Goal: Information Seeking & Learning: Learn about a topic

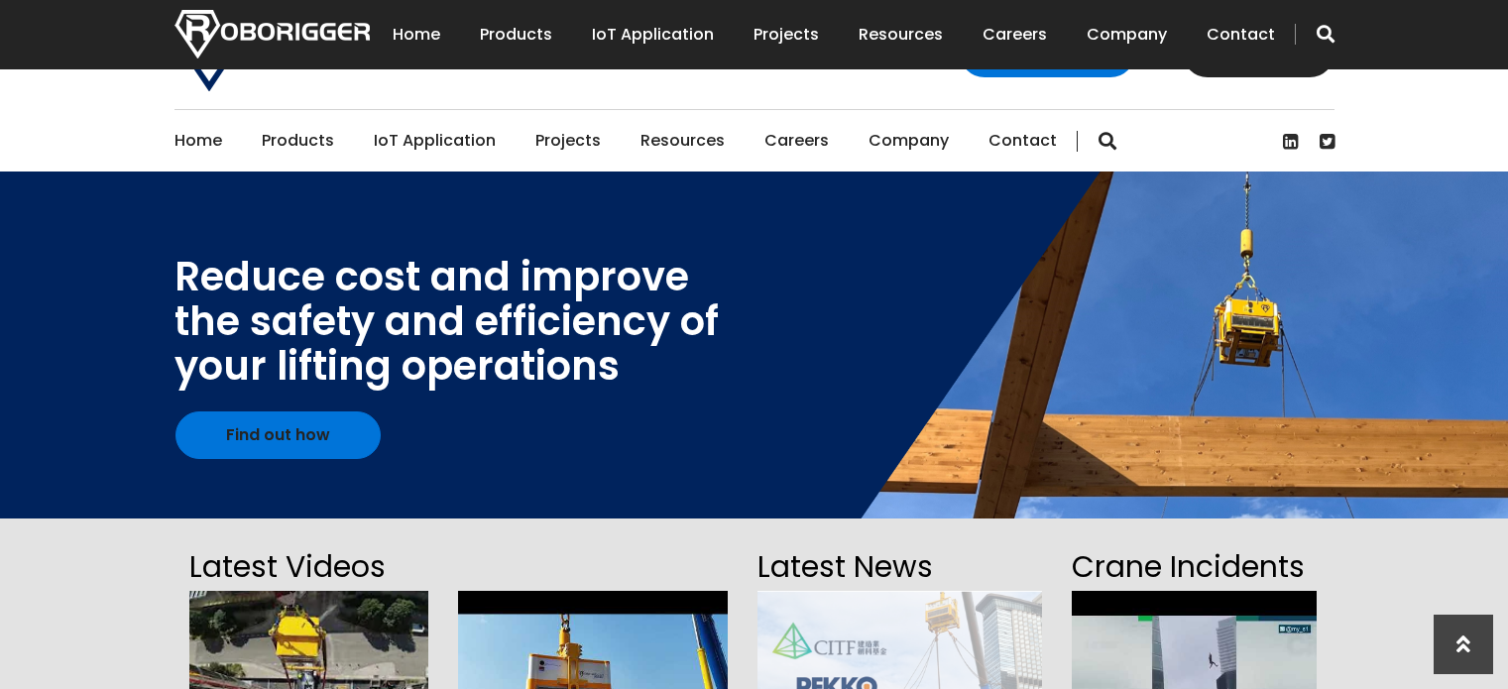
scroll to position [397, 0]
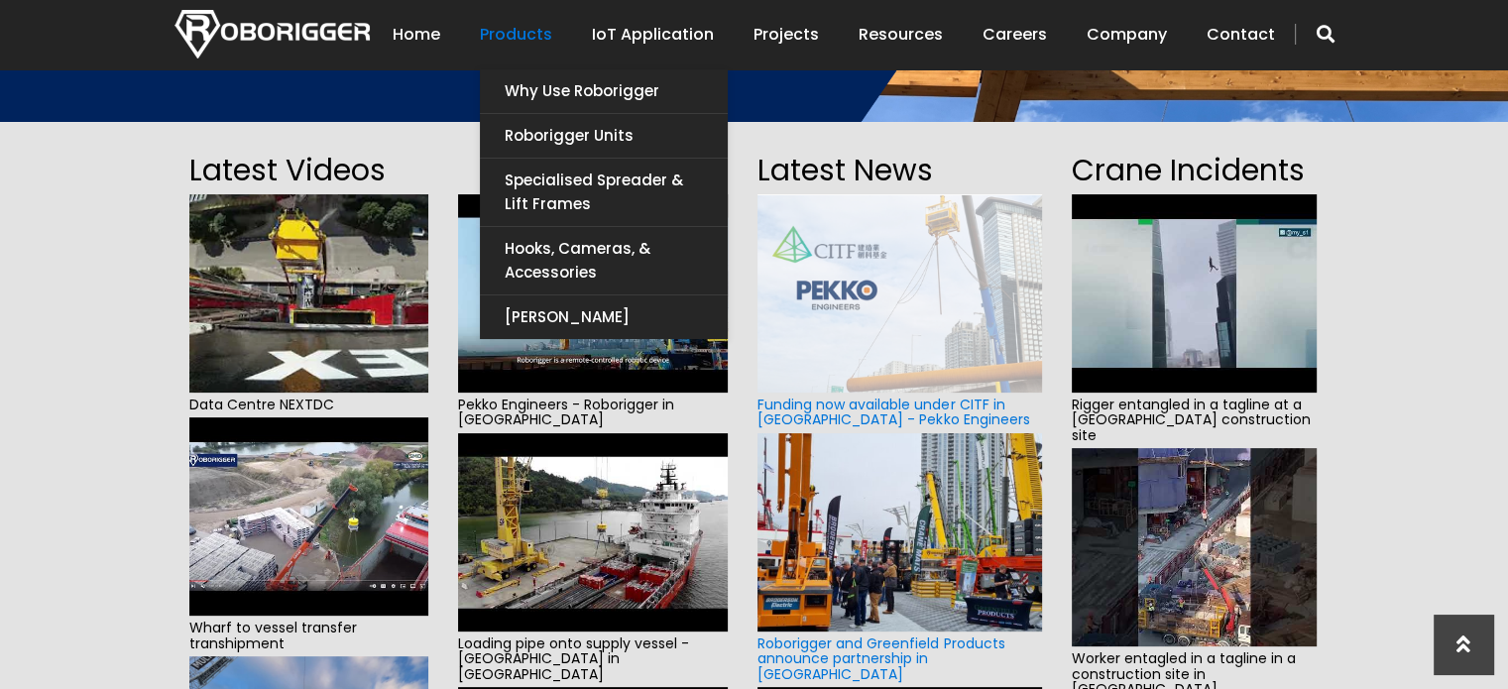
click at [503, 26] on link "Products" at bounding box center [516, 34] width 72 height 61
click at [537, 31] on link "Products" at bounding box center [516, 34] width 72 height 61
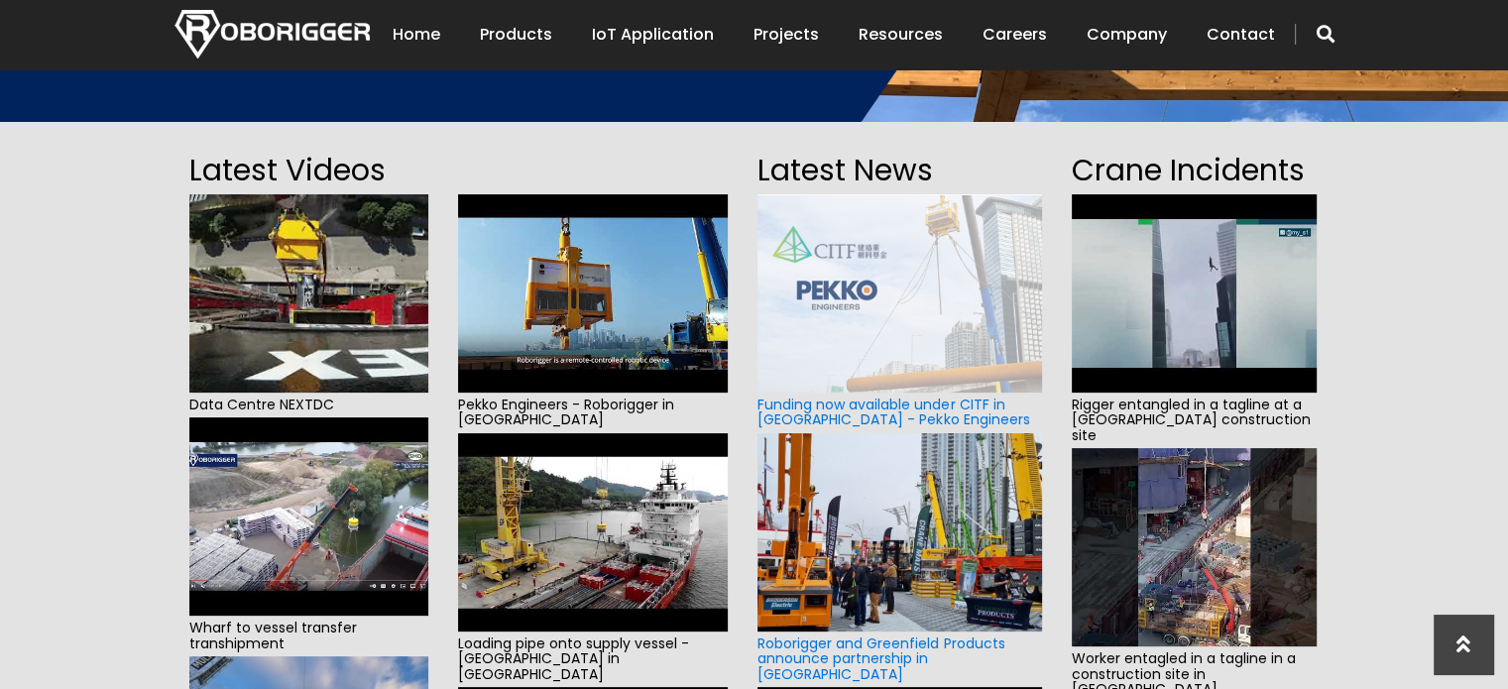
click at [1335, 28] on div "Home Products Why use Roborigger Roborigger Units Specialised Spreader & Lift F…" at bounding box center [755, 34] width 1190 height 69
click at [1327, 32] on span "button" at bounding box center [1325, 34] width 18 height 20
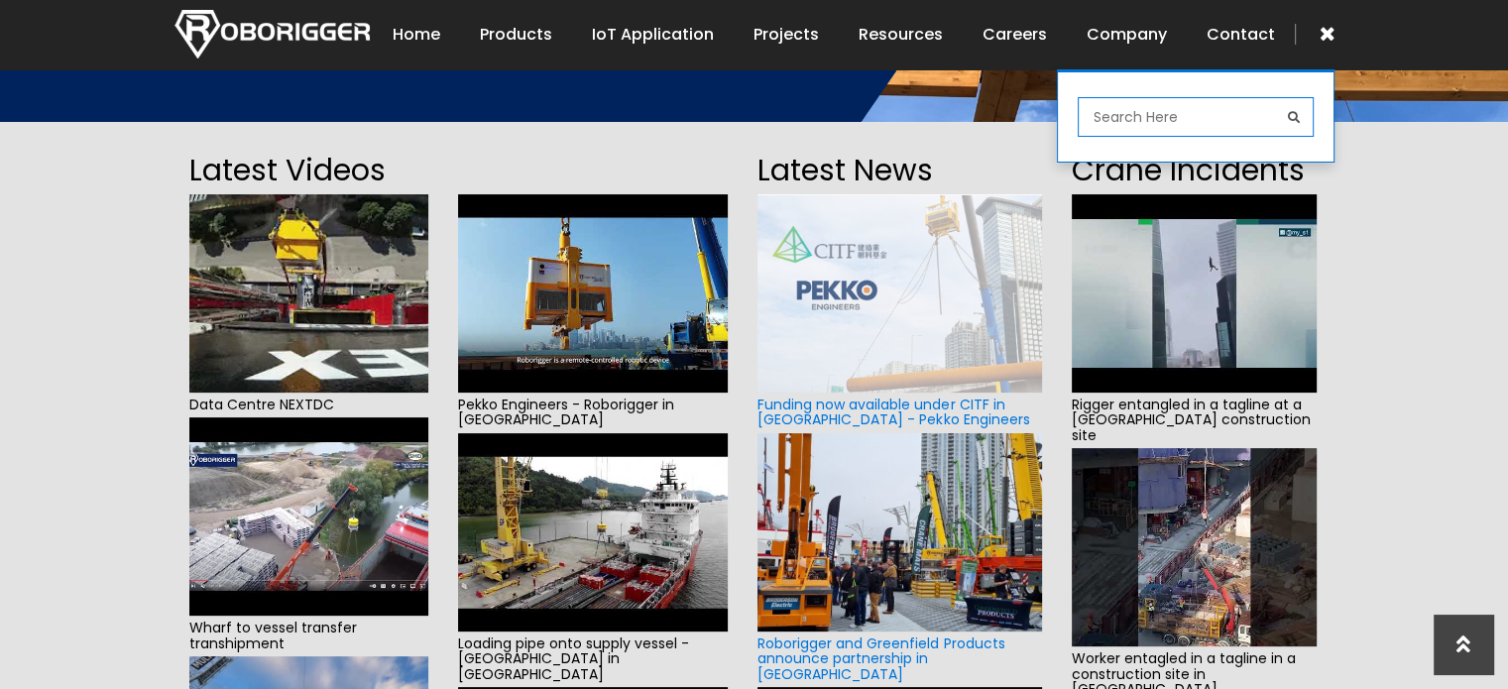
click at [1170, 115] on input "search" at bounding box center [1196, 117] width 236 height 40
type input "AR15"
click at [1274, 97] on button "submit" at bounding box center [1294, 117] width 40 height 40
click at [1293, 112] on span "submit" at bounding box center [1294, 117] width 12 height 27
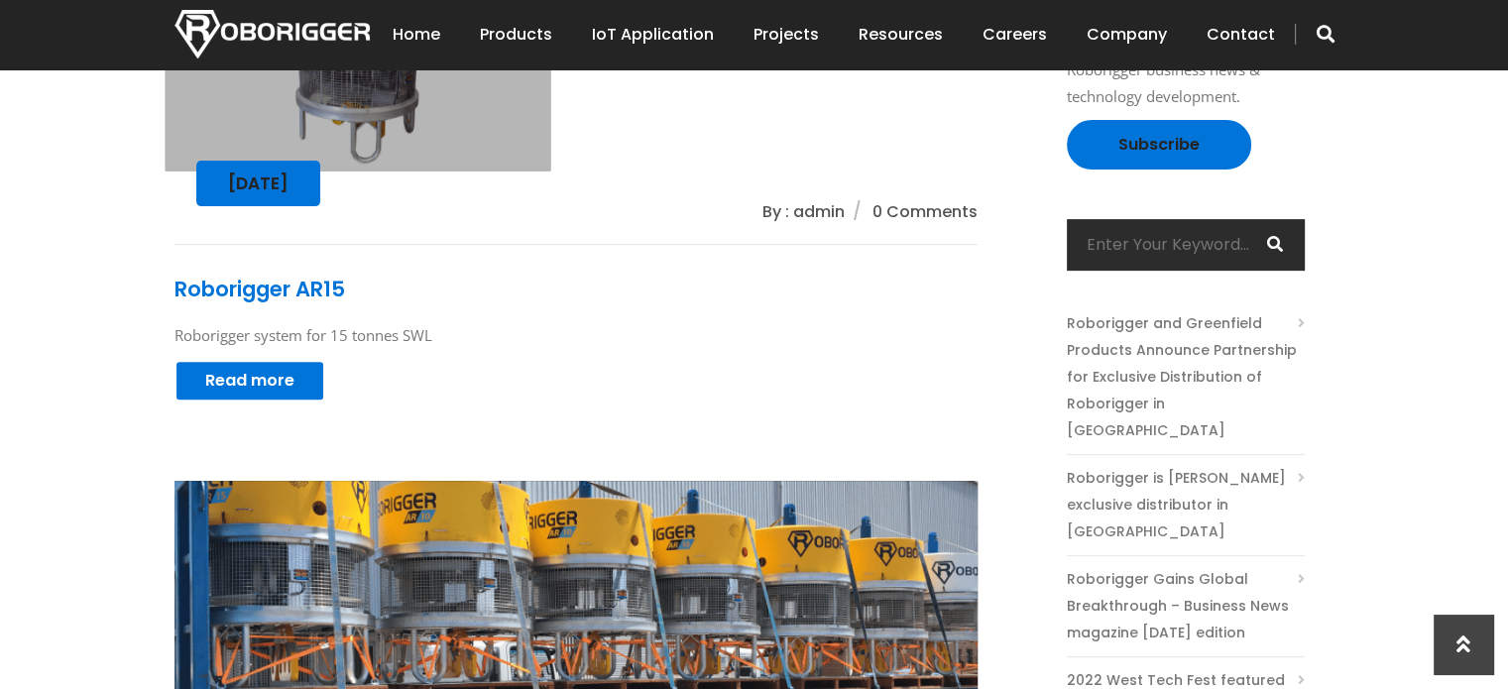
scroll to position [694, 0]
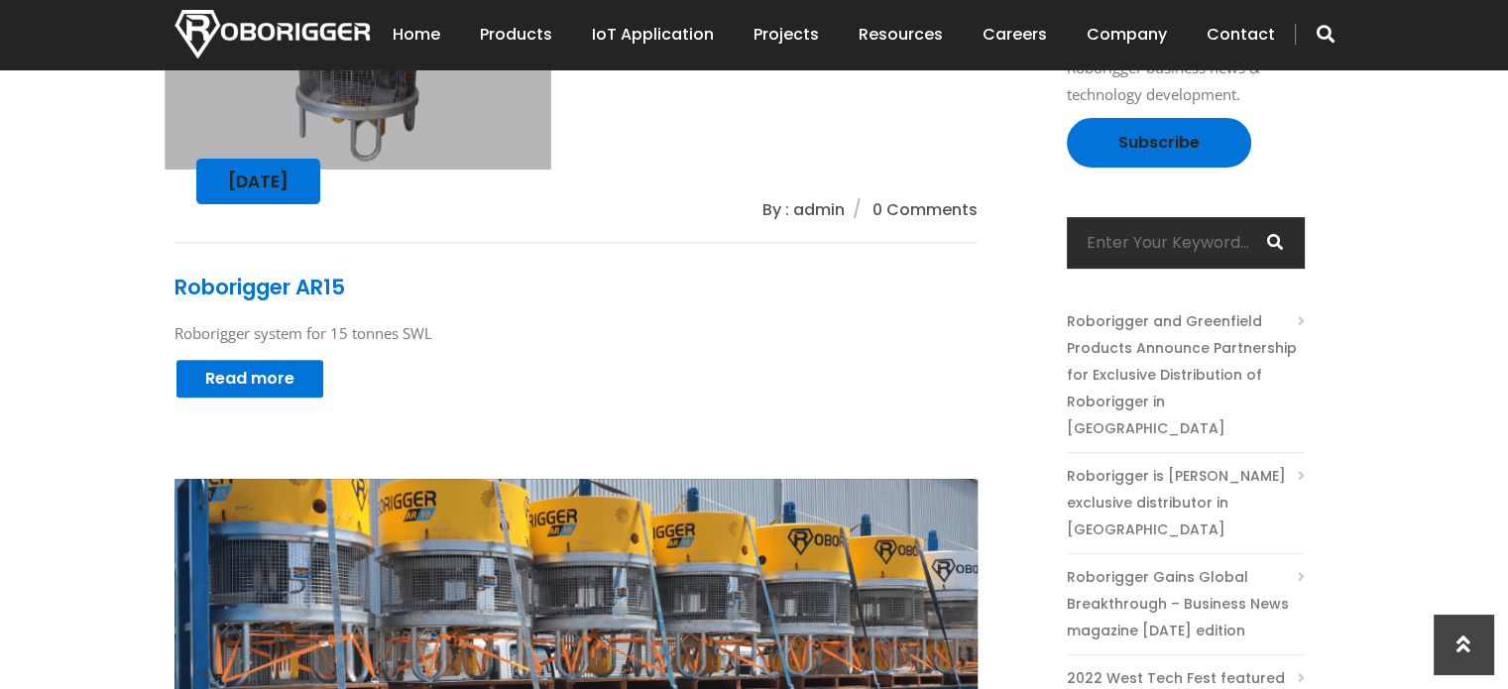
click at [273, 285] on link "Roborigger AR15" at bounding box center [259, 287] width 171 height 29
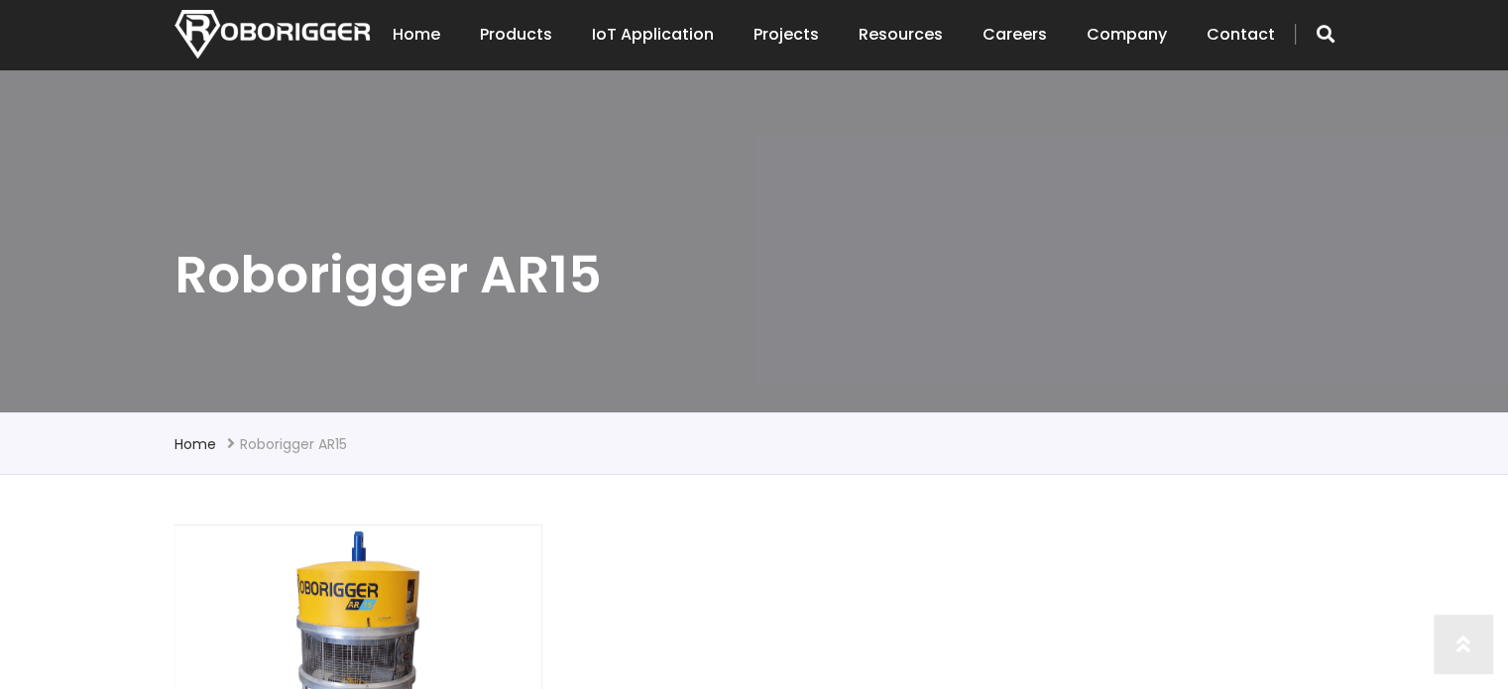
scroll to position [297, 0]
